Goal: Navigation & Orientation: Find specific page/section

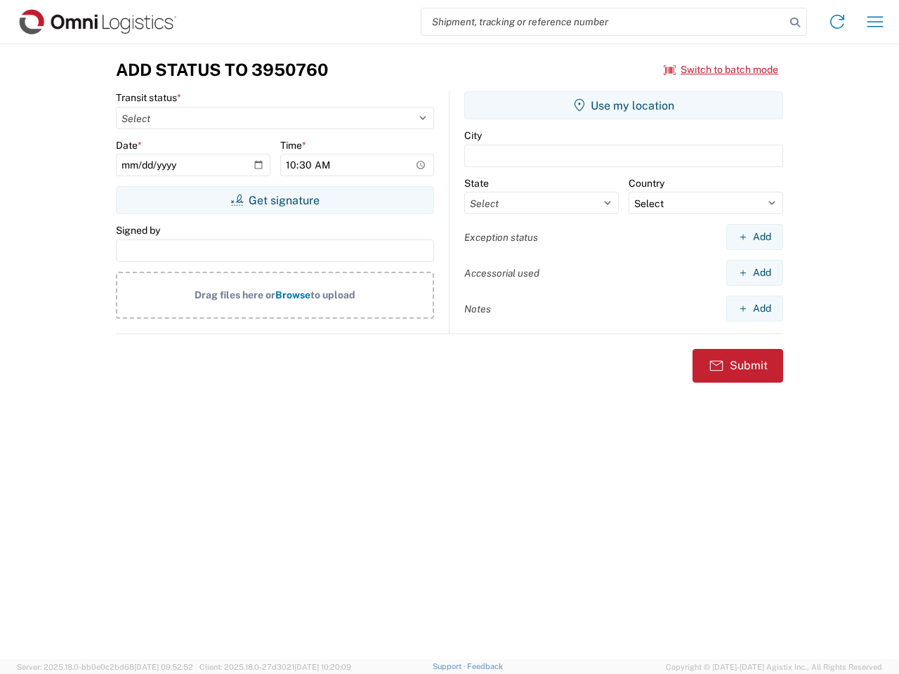
click at [603, 22] on input "search" at bounding box center [603, 21] width 364 height 27
click at [795, 22] on icon at bounding box center [795, 23] width 20 height 20
click at [837, 22] on icon at bounding box center [837, 22] width 22 height 22
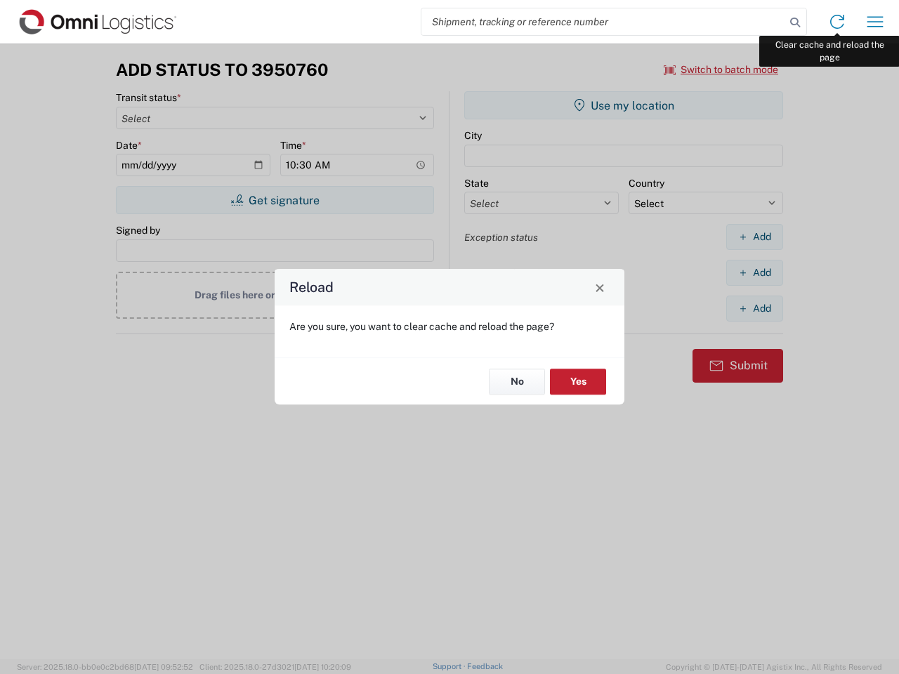
click at [875, 22] on div "Reload Are you sure, you want to clear cache and reload the page? No Yes" at bounding box center [449, 337] width 899 height 674
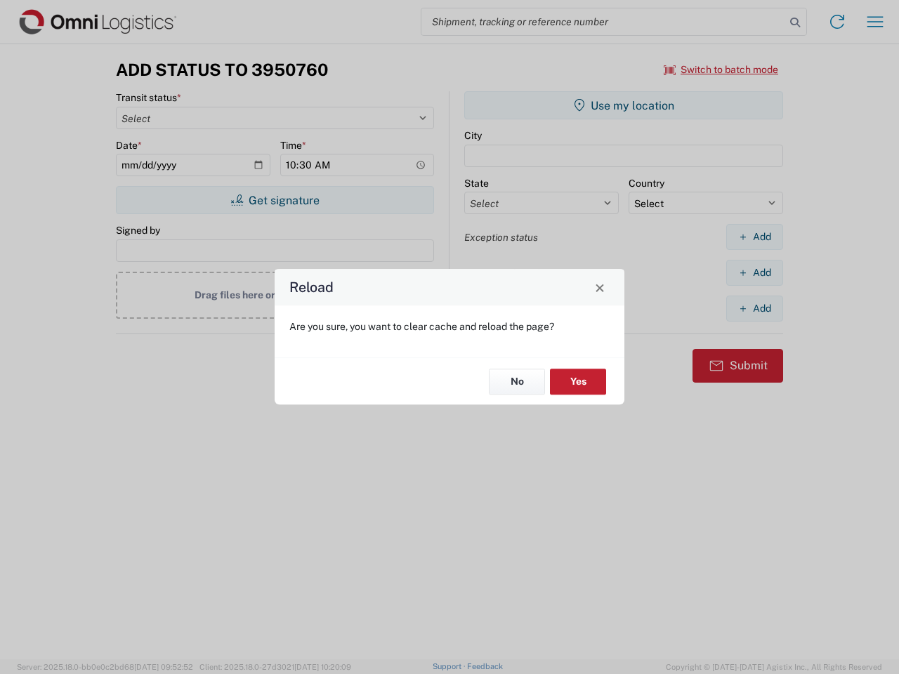
click at [721, 70] on div "Reload Are you sure, you want to clear cache and reload the page? No Yes" at bounding box center [449, 337] width 899 height 674
click at [275, 200] on div "Reload Are you sure, you want to clear cache and reload the page? No Yes" at bounding box center [449, 337] width 899 height 674
click at [624, 105] on div "Reload Are you sure, you want to clear cache and reload the page? No Yes" at bounding box center [449, 337] width 899 height 674
click at [754, 237] on div "Reload Are you sure, you want to clear cache and reload the page? No Yes" at bounding box center [449, 337] width 899 height 674
click at [754, 273] on div "Reload Are you sure, you want to clear cache and reload the page? No Yes" at bounding box center [449, 337] width 899 height 674
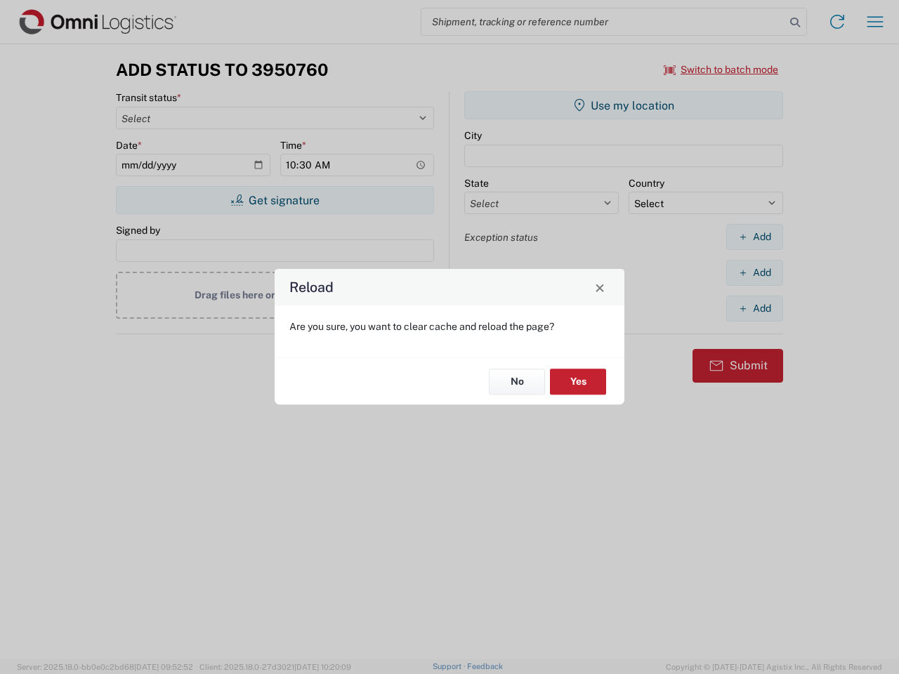
click at [754, 308] on div "Reload Are you sure, you want to clear cache and reload the page? No Yes" at bounding box center [449, 337] width 899 height 674
